Goal: Task Accomplishment & Management: Manage account settings

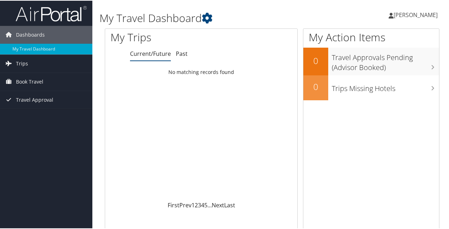
click at [394, 14] on span "[PERSON_NAME]" at bounding box center [416, 14] width 44 height 8
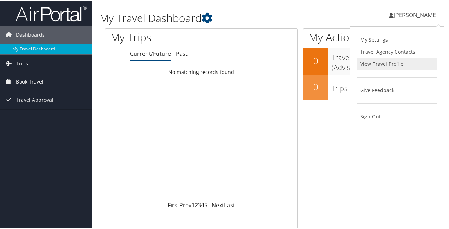
click at [368, 64] on link "View Travel Profile" at bounding box center [397, 63] width 79 height 12
